Goal: Task Accomplishment & Management: Use online tool/utility

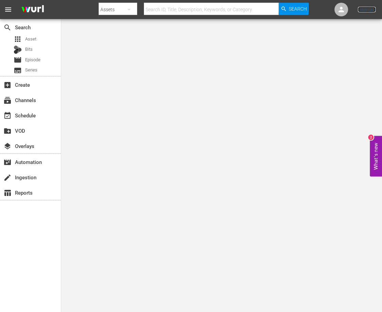
click at [292, 9] on link "Sign Out" at bounding box center [367, 9] width 18 height 5
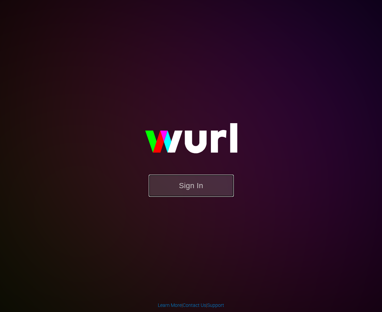
click at [181, 184] on button "Sign In" at bounding box center [191, 186] width 85 height 22
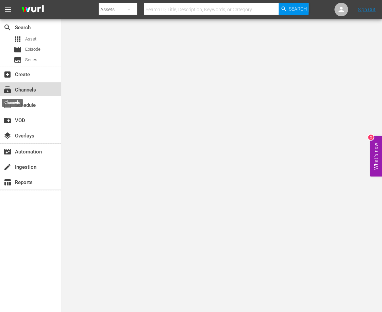
click at [10, 90] on span "subscriptions" at bounding box center [7, 90] width 8 height 8
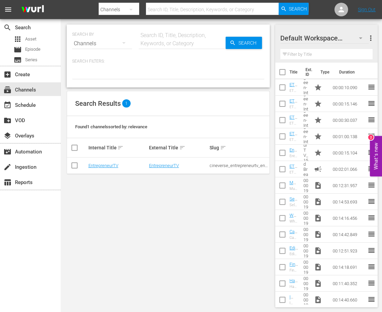
click at [71, 165] on input "checkbox" at bounding box center [74, 167] width 8 height 8
checkbox input "true"
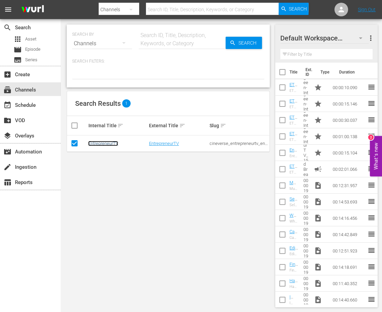
click at [106, 145] on link "EntrepreneurTV" at bounding box center [103, 143] width 30 height 5
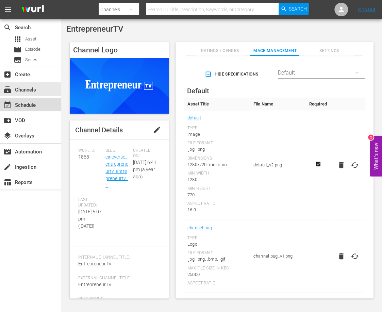
click at [23, 103] on div "event_available Schedule" at bounding box center [19, 104] width 38 height 6
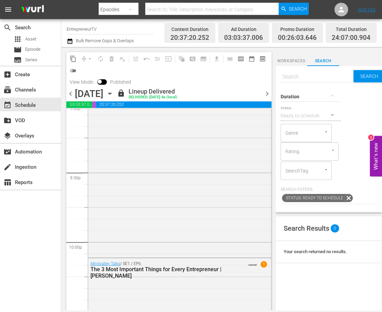
scroll to position [3147, 0]
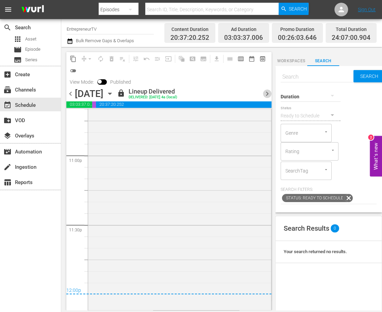
click at [268, 92] on span "chevron_right" at bounding box center [267, 94] width 9 height 9
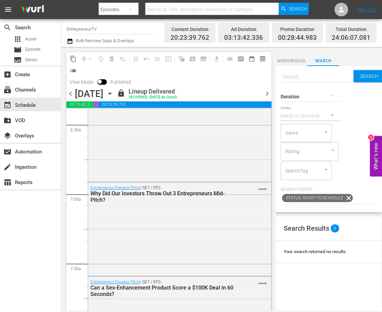
scroll to position [887, 0]
click at [130, 148] on div "Entrepreneur Elevator Pitch / SE7 / EP1: 'My Name Is ...' VARIANT" at bounding box center [179, 136] width 183 height 88
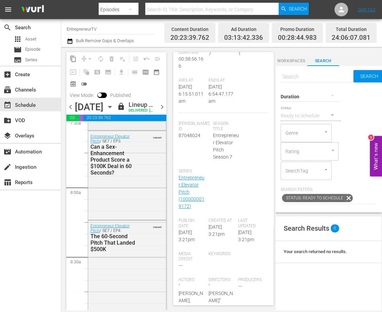
scroll to position [1052, 0]
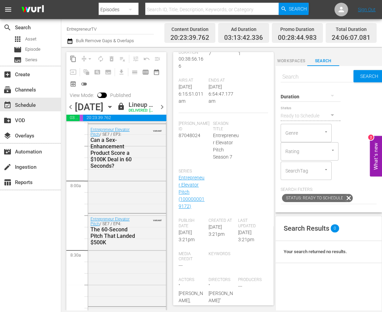
click at [123, 271] on div "Entrepreneur Elevator Pitch / SE7 / EP4: The 60-Second Pitch That Landed $500K …" at bounding box center [127, 259] width 78 height 91
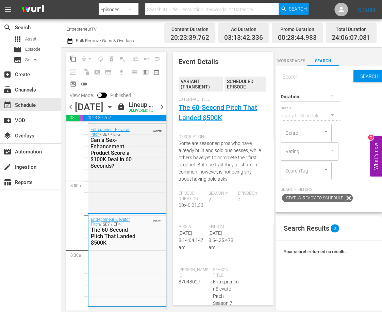
click at [123, 271] on div "Entrepreneur Elevator Pitch / SE7 / EP4: The 60-Second Pitch That Landed $500K …" at bounding box center [126, 259] width 77 height 91
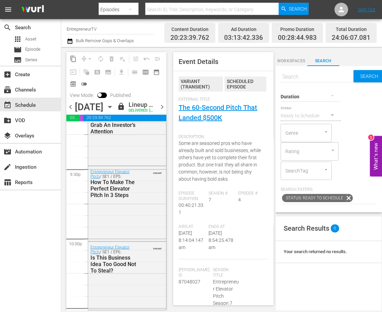
scroll to position [2944, 0]
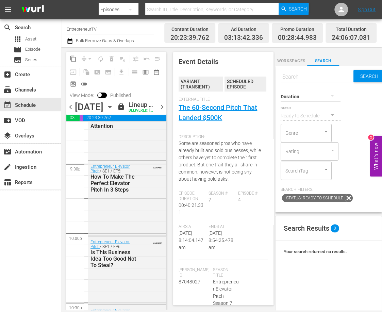
click at [162, 111] on span "chevron_right" at bounding box center [162, 107] width 9 height 9
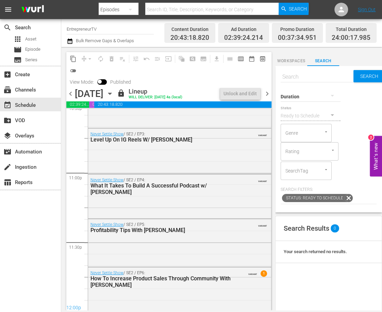
scroll to position [2898, 0]
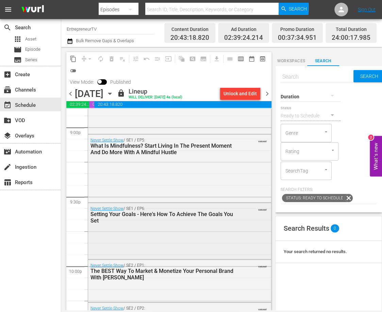
click at [131, 238] on div "Never Settle Show / SE1 / EP6: Setting Your Goals - Here's How To Achieve The G…" at bounding box center [179, 230] width 183 height 55
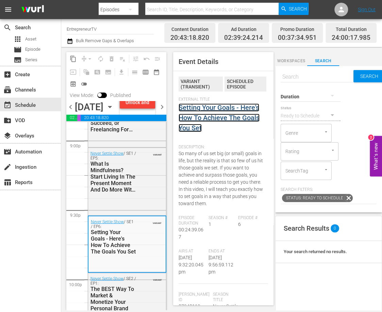
click at [226, 116] on link "Setting Your Goals - Here's How To Achieve The Goals You Set" at bounding box center [219, 117] width 81 height 29
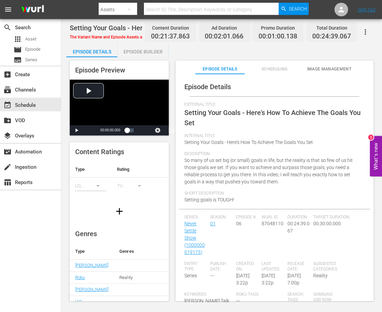
click at [153, 55] on div "Episode Builder" at bounding box center [142, 52] width 51 height 16
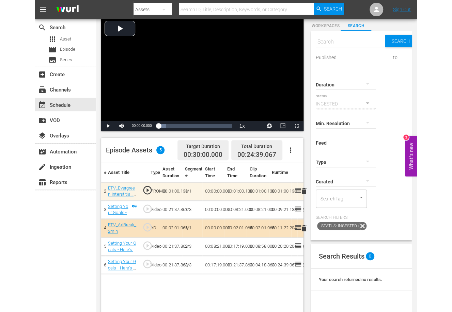
scroll to position [39, 0]
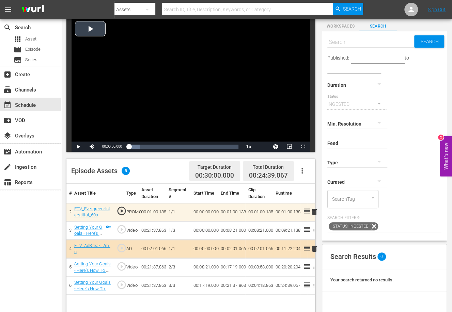
click at [90, 31] on div "Video Player" at bounding box center [190, 80] width 238 height 124
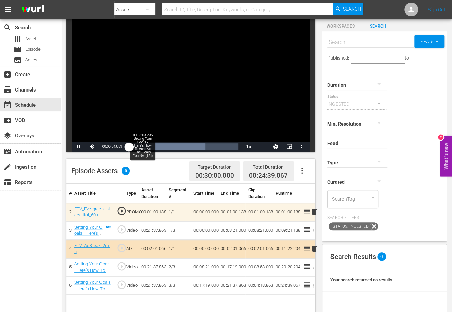
click at [142, 146] on div "00:03:03.735 Setting Your Goals - Here's How To Achieve The Goals You Set (1/3)" at bounding box center [142, 146] width 0 height 7
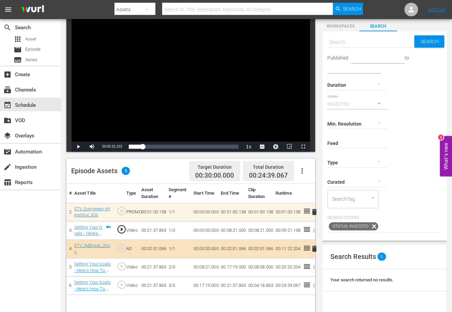
drag, startPoint x: 131, startPoint y: 147, endPoint x: 117, endPoint y: 146, distance: 13.3
click at [117, 147] on div "Play Mute 73% Current Time 00:00:32.153 / Duration 00:21:37.863 Loaded : 10.63%…" at bounding box center [190, 147] width 238 height 10
click at [78, 147] on span "Video Player" at bounding box center [78, 147] width 0 height 0
drag, startPoint x: 128, startPoint y: 147, endPoint x: 123, endPoint y: 147, distance: 5.4
click at [123, 147] on div "Play Mute 73% Current Time 00:00:01.150 / Duration 00:01:00.060 Loaded : 59.71%…" at bounding box center [190, 147] width 238 height 10
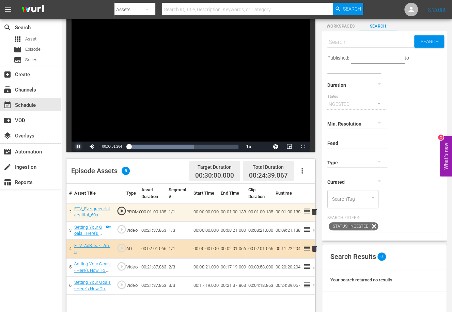
click at [78, 147] on span "Video Player" at bounding box center [78, 147] width 0 height 0
click at [22, 103] on div "event_available Schedule" at bounding box center [19, 104] width 38 height 6
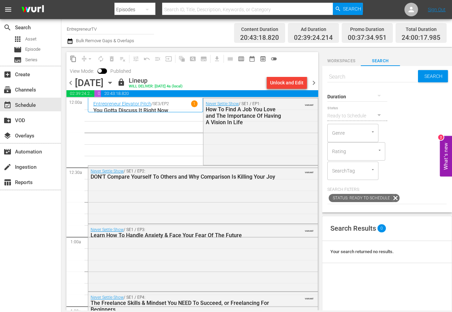
click at [72, 41] on icon "button" at bounding box center [69, 40] width 5 height 5
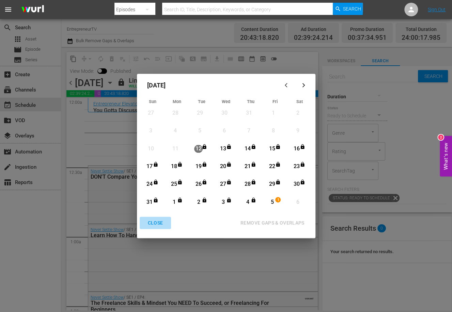
click at [151, 221] on div "CLOSE" at bounding box center [155, 223] width 26 height 9
